Goal: Task Accomplishment & Management: Manage account settings

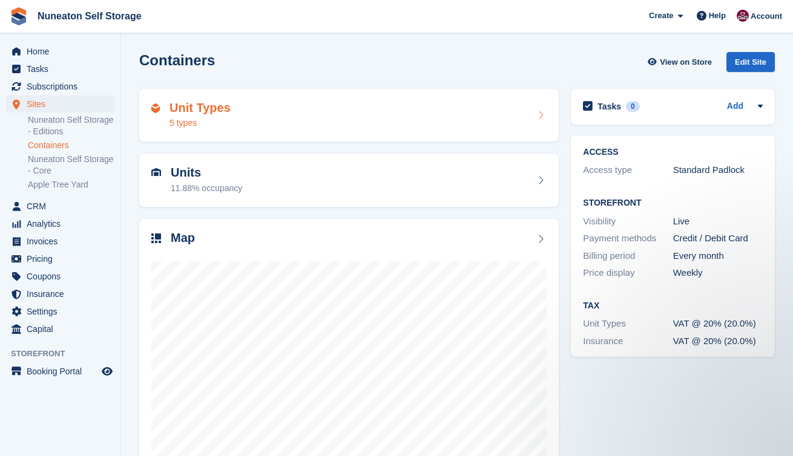
click at [207, 126] on div "5 types" at bounding box center [199, 123] width 61 height 13
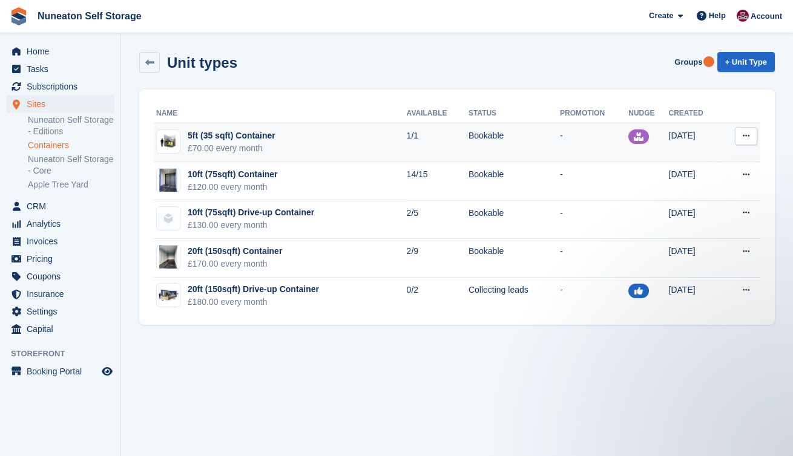
click at [744, 136] on icon at bounding box center [745, 136] width 7 height 8
click at [700, 155] on p "Edit unit type" at bounding box center [698, 160] width 105 height 16
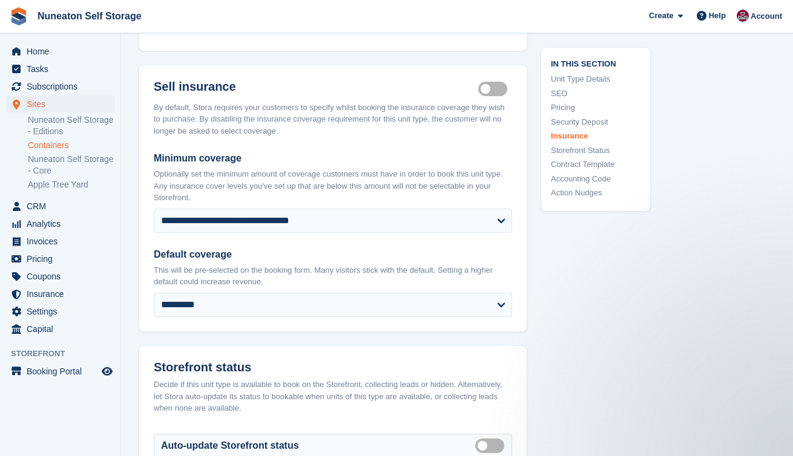
scroll to position [1522, 0]
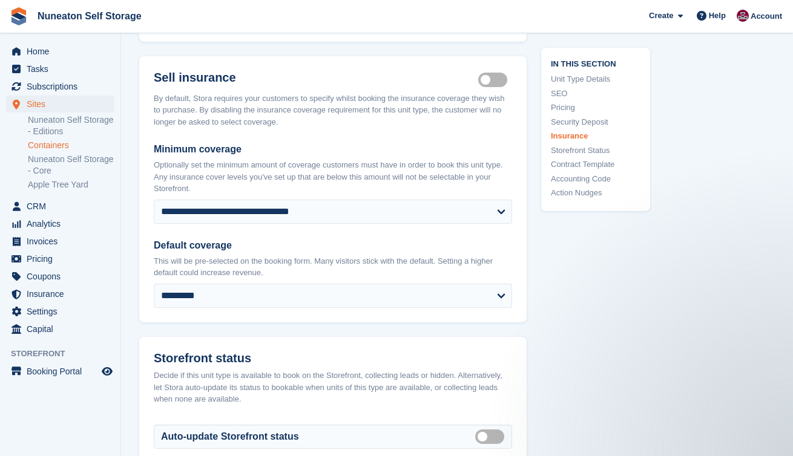
click at [534, 187] on div "In this section Unit Type Details SEO Pricing Security Deposit Insurance Storef…" at bounding box center [587, 3] width 123 height 2848
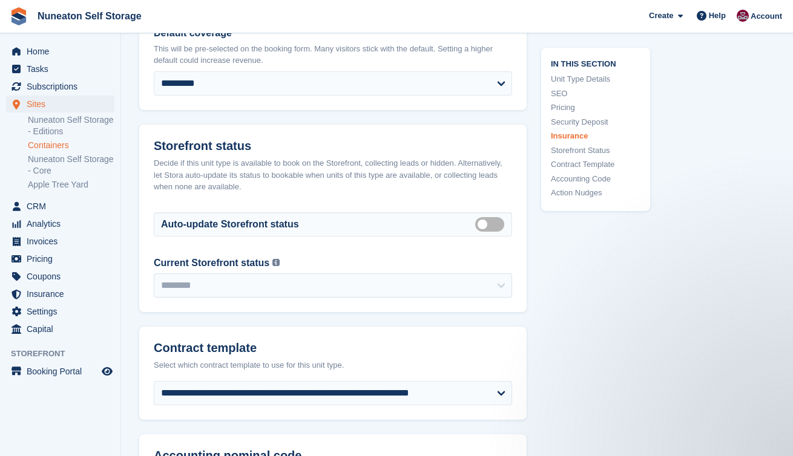
scroll to position [1737, 0]
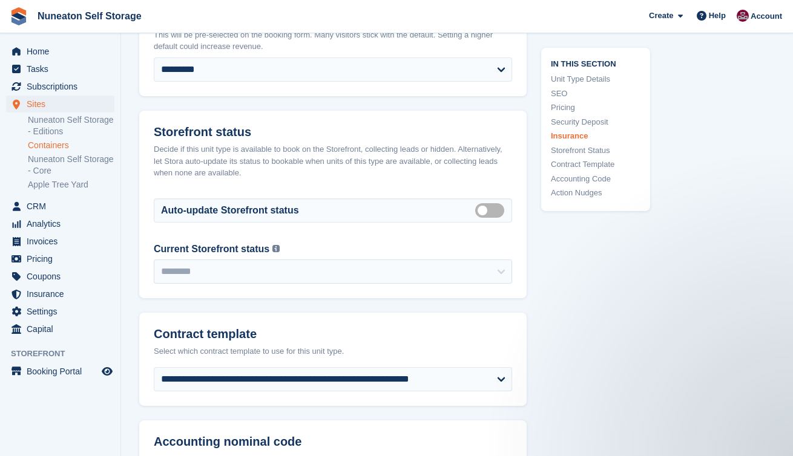
scroll to position [1750, 0]
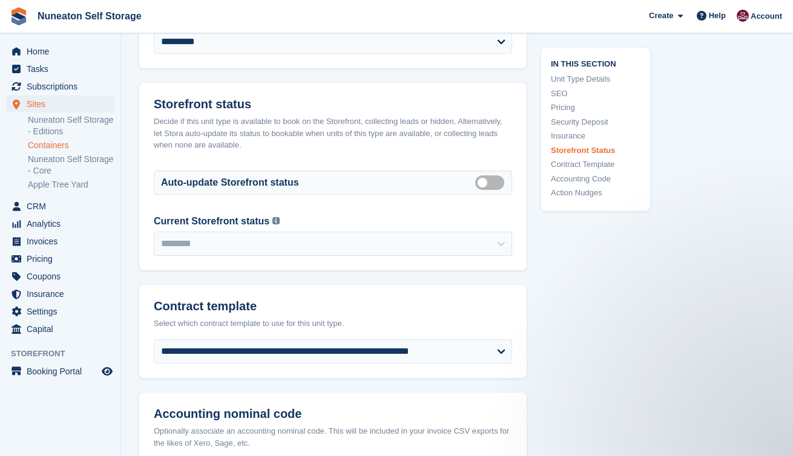
scroll to position [1819, 0]
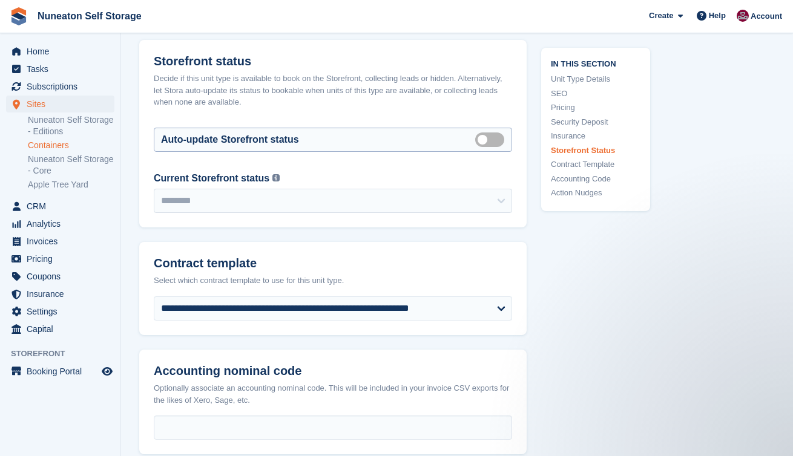
click at [492, 140] on label "Auto manage storefront status" at bounding box center [492, 140] width 34 height 2
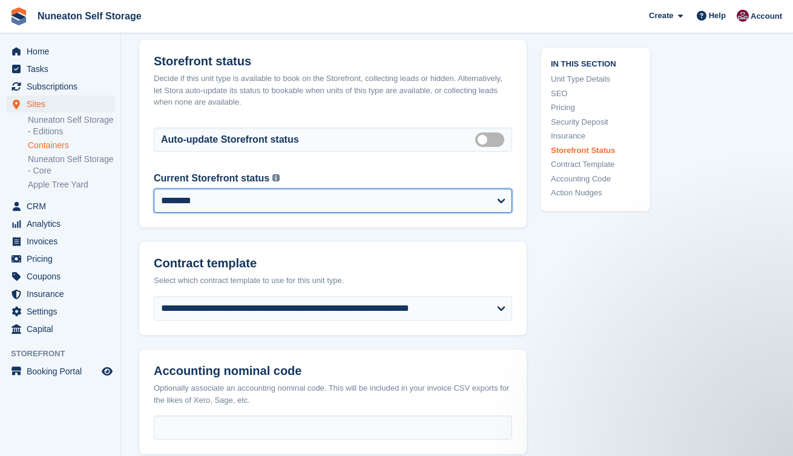
select select "******"
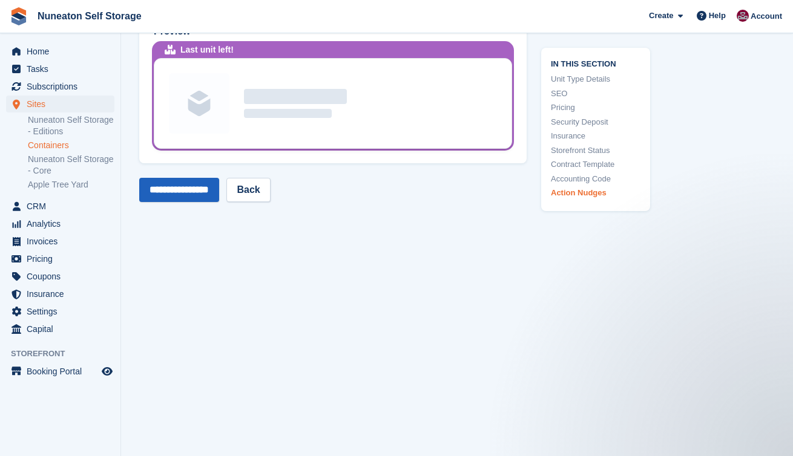
scroll to position [2508, 0]
click at [200, 194] on input "**********" at bounding box center [179, 190] width 80 height 24
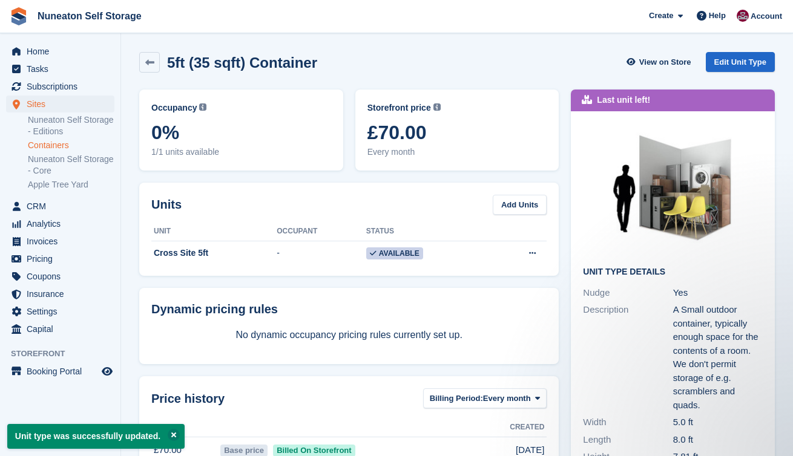
click at [564, 177] on div "Last unit left! Unit Type details Nudge Yes Description A Small outdoor contain…" at bounding box center [672, 353] width 216 height 541
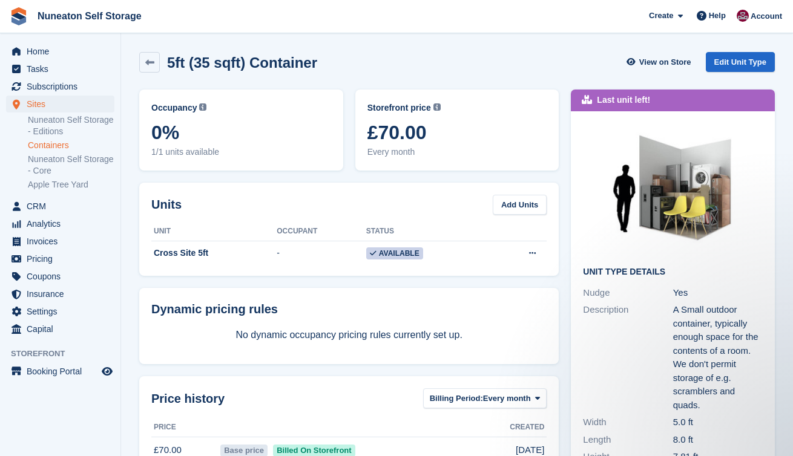
click at [55, 143] on link "Containers" at bounding box center [71, 145] width 87 height 11
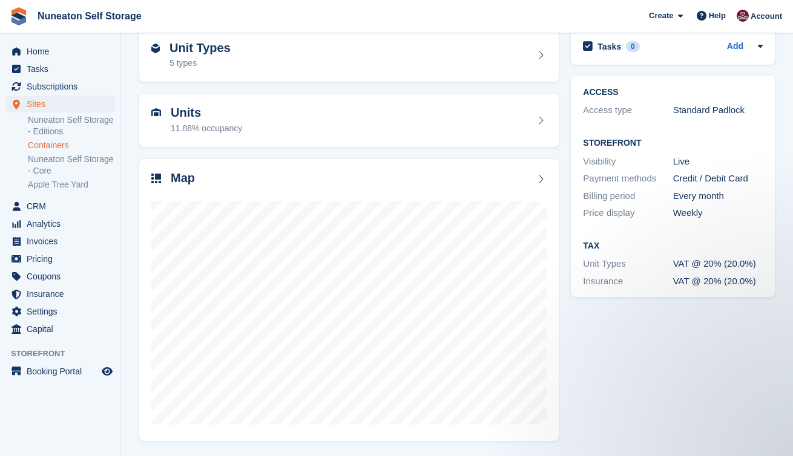
scroll to position [59, 0]
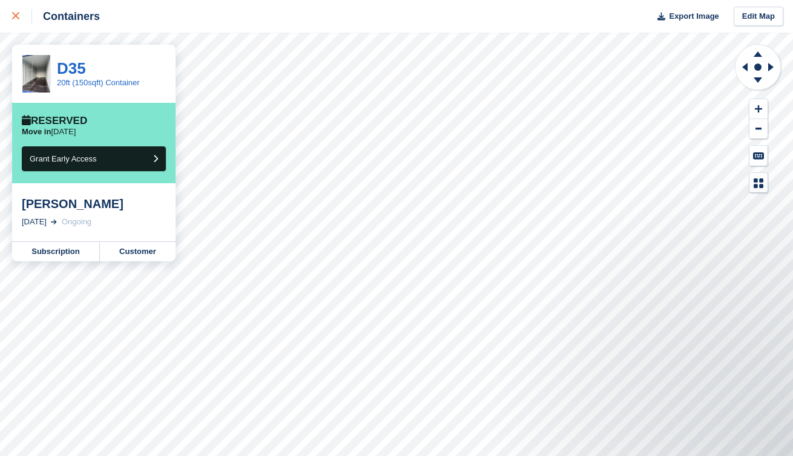
click at [15, 18] on icon at bounding box center [15, 15] width 7 height 7
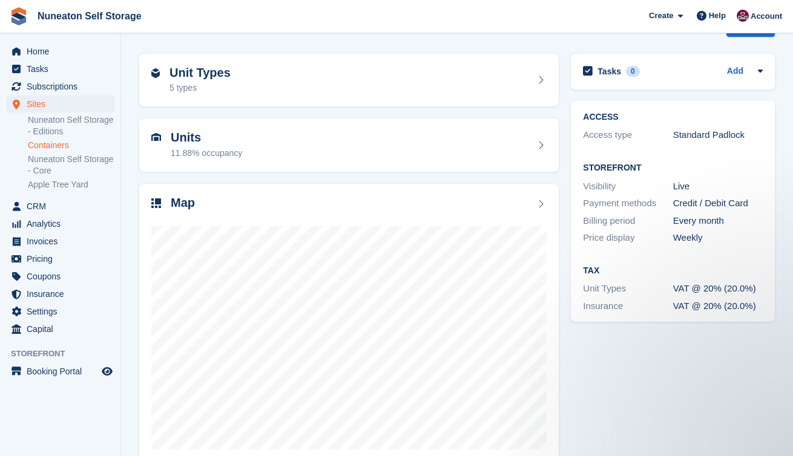
scroll to position [38, 0]
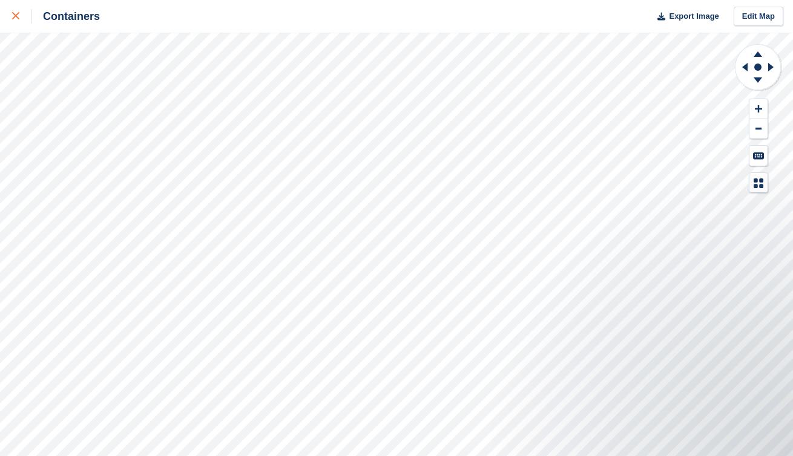
click at [17, 20] on div at bounding box center [22, 16] width 20 height 15
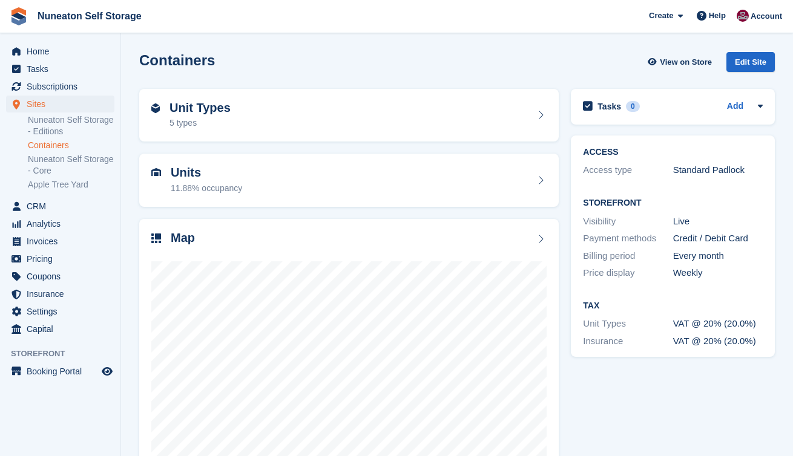
click at [564, 153] on div "Units 11.88% occupancy" at bounding box center [348, 180] width 431 height 65
